Goal: Task Accomplishment & Management: Use online tool/utility

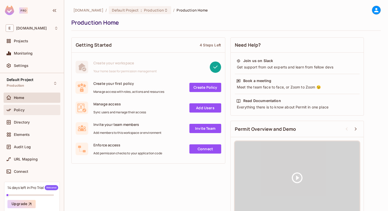
click at [27, 107] on div "Policy" at bounding box center [32, 110] width 53 height 6
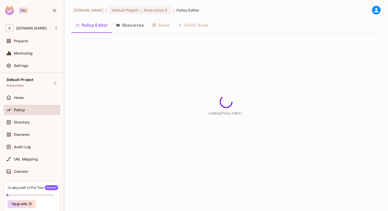
click at [134, 27] on button "Resources" at bounding box center [130, 25] width 36 height 13
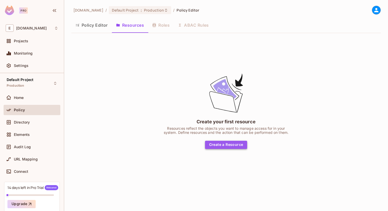
click at [223, 142] on button "Create a Resource" at bounding box center [226, 145] width 42 height 8
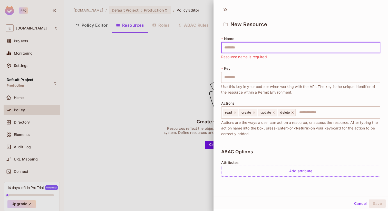
click at [241, 48] on input "text" at bounding box center [300, 47] width 159 height 11
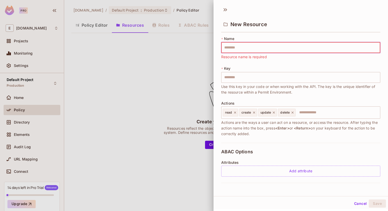
type input "******"
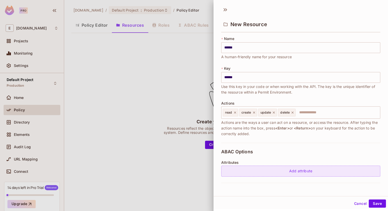
click at [315, 175] on div "Add attribute" at bounding box center [300, 171] width 159 height 11
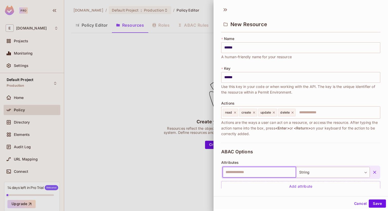
click at [275, 173] on input "text" at bounding box center [259, 172] width 74 height 11
type input "*****"
click at [376, 201] on button "Save" at bounding box center [377, 204] width 17 height 8
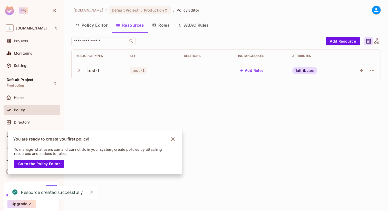
click at [380, 10] on div at bounding box center [376, 10] width 9 height 9
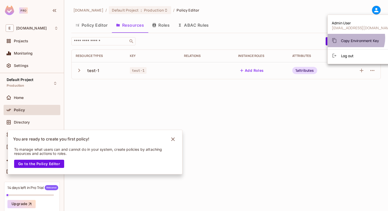
click at [352, 38] on span "Copy Environment Key" at bounding box center [360, 40] width 38 height 5
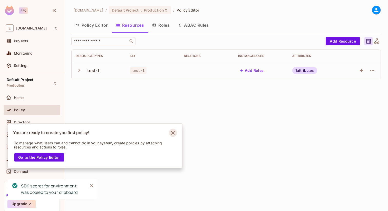
click at [172, 134] on icon "Notifications Alt+T" at bounding box center [173, 133] width 4 height 4
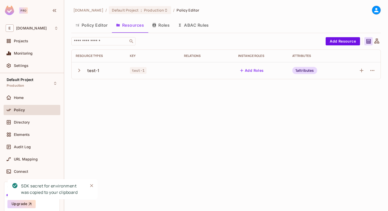
click at [24, 146] on div "You are ready to create you first policy! To manage what users can and cannot d…" at bounding box center [45, 163] width 82 height 87
click at [19, 146] on span "Audit Log" at bounding box center [22, 147] width 17 height 4
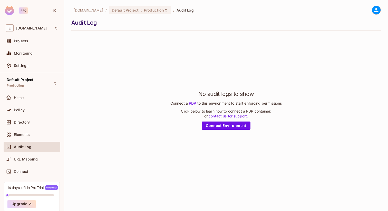
click at [376, 11] on icon at bounding box center [376, 10] width 4 height 4
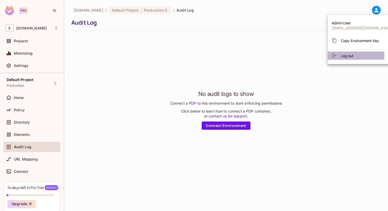
click at [352, 55] on span "Log out" at bounding box center [347, 55] width 13 height 5
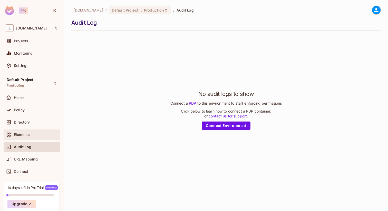
click at [25, 133] on span "Elements" at bounding box center [22, 135] width 16 height 4
